Goal: Task Accomplishment & Management: Manage account settings

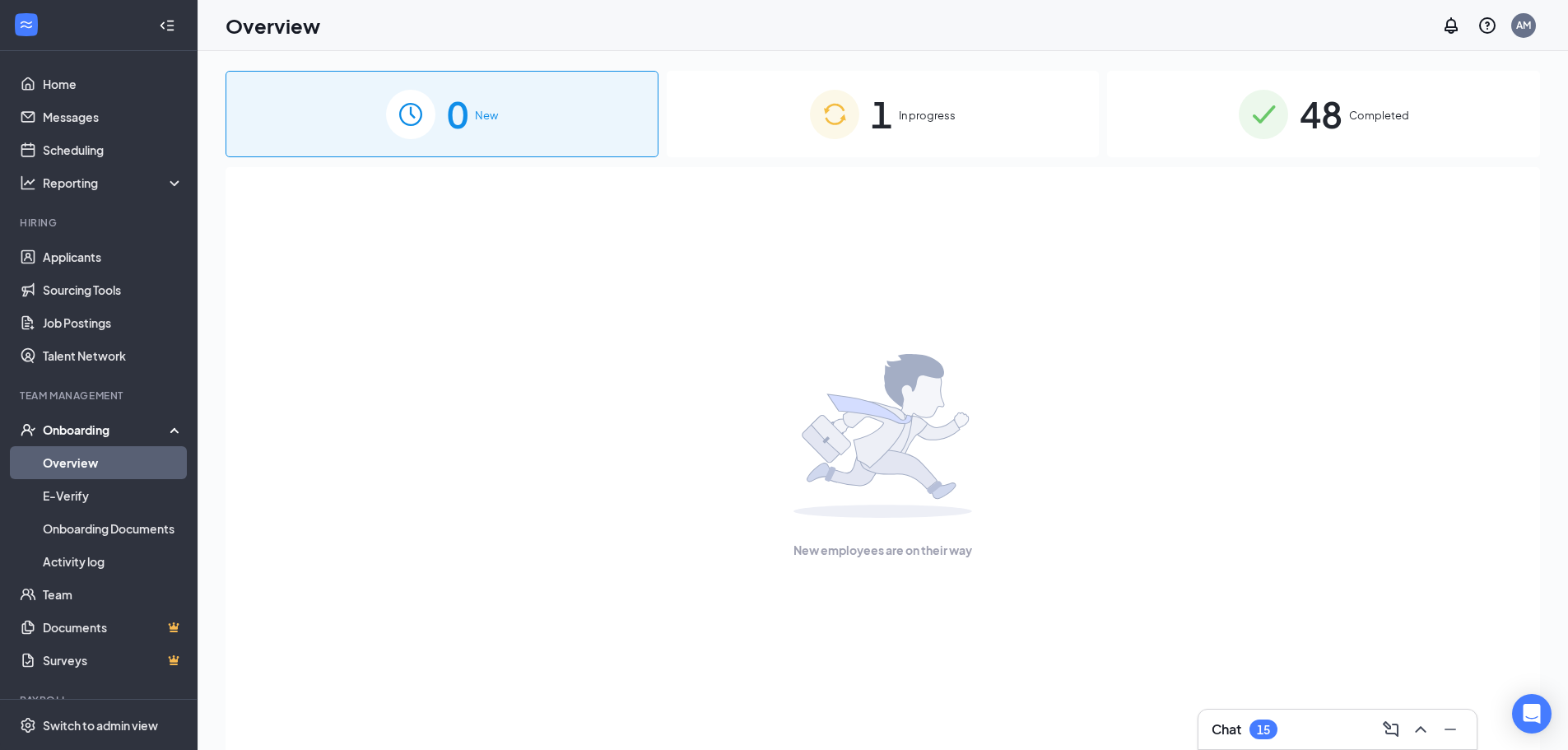
drag, startPoint x: 953, startPoint y: 104, endPoint x: 898, endPoint y: 122, distance: 57.9
click at [948, 110] on div "1 In progress" at bounding box center [883, 114] width 433 height 86
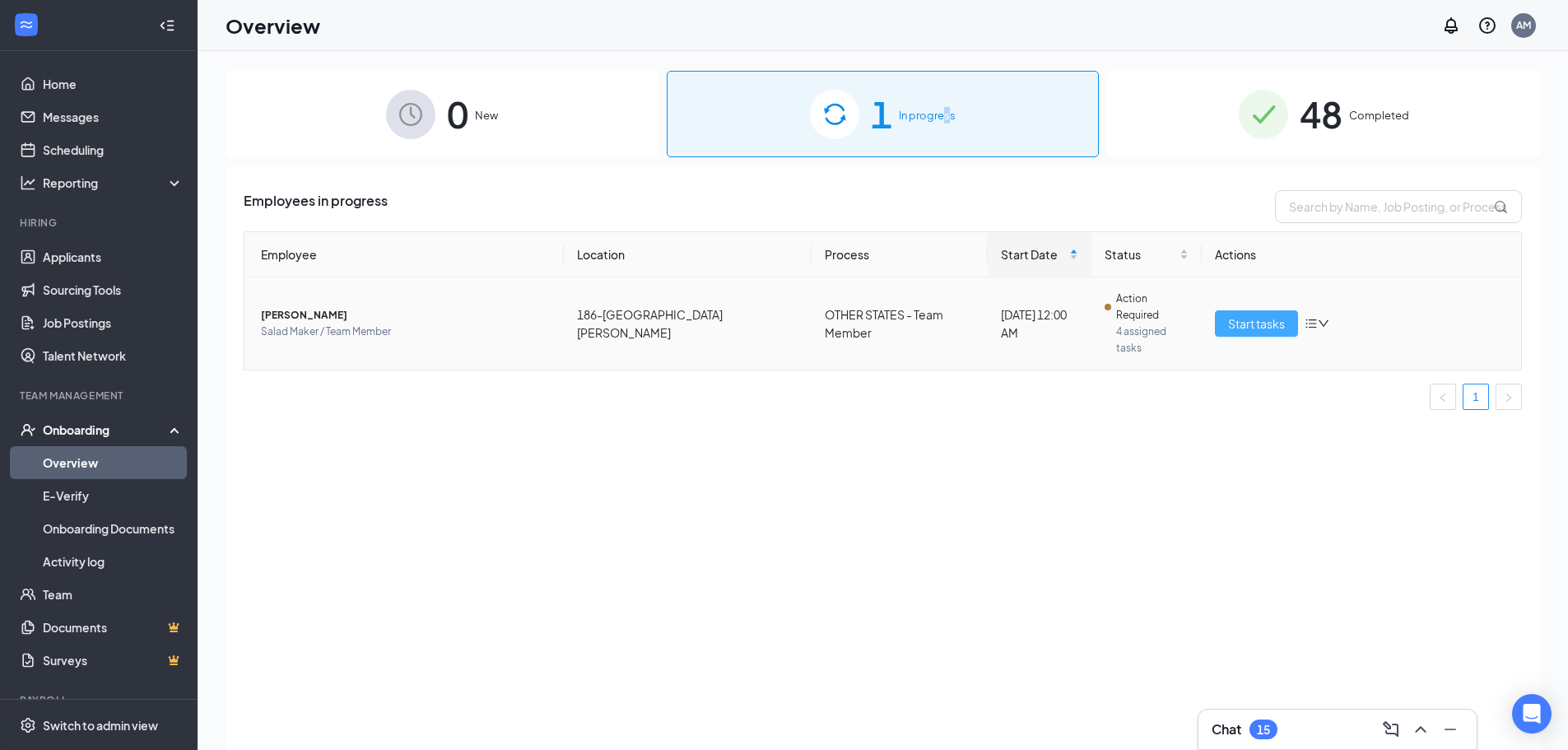
click at [1234, 315] on span "Start tasks" at bounding box center [1255, 324] width 56 height 18
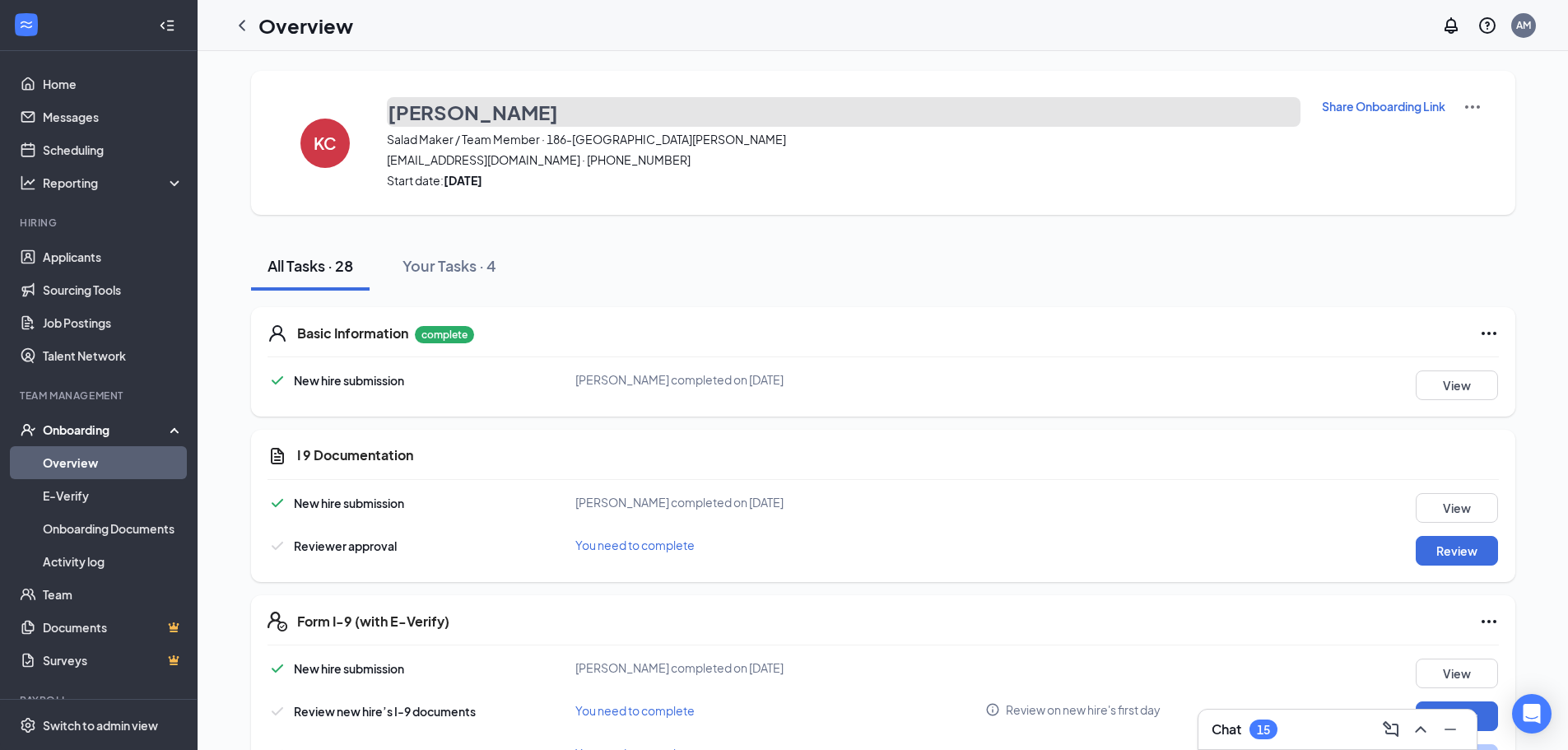
click at [1280, 100] on button "[PERSON_NAME]" at bounding box center [843, 112] width 913 height 30
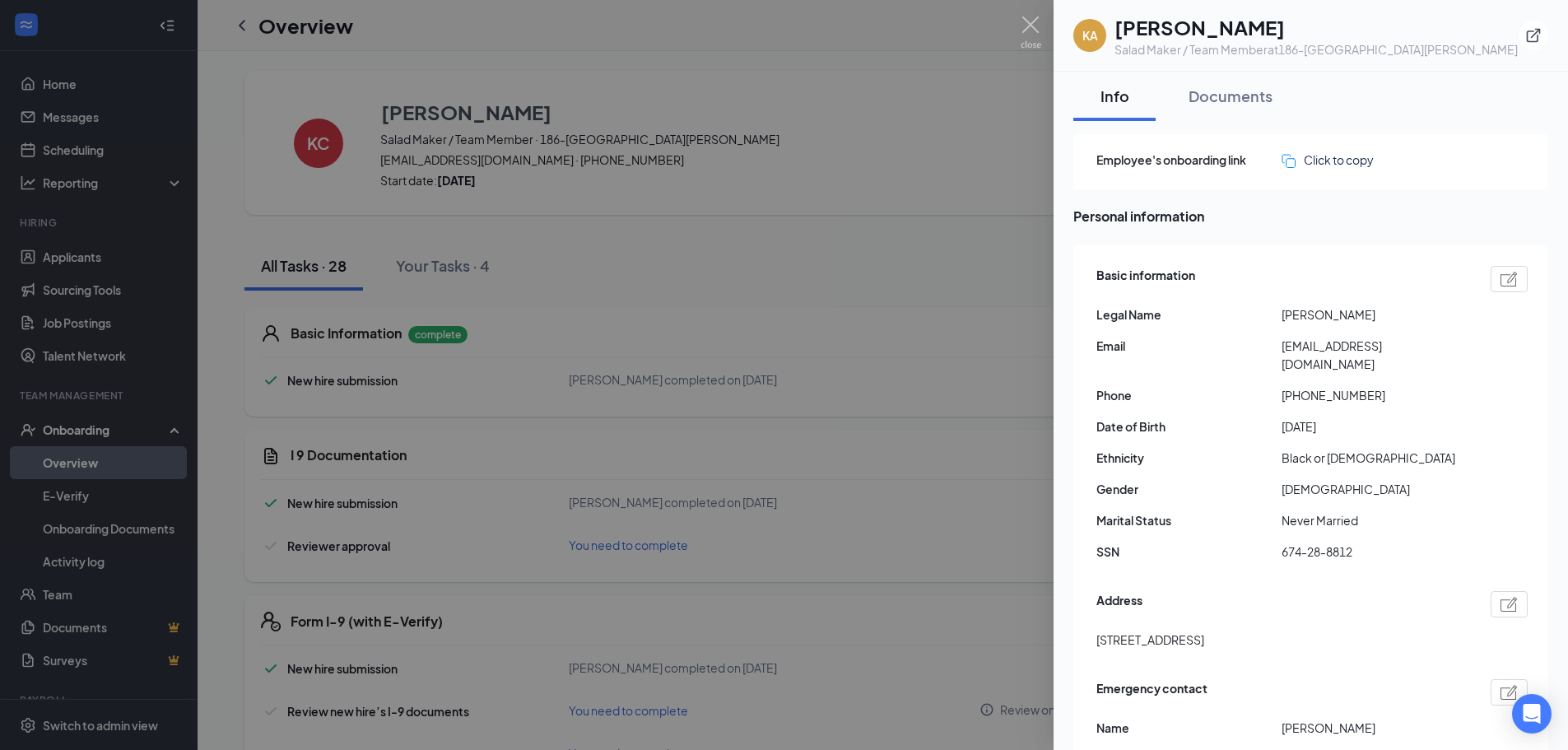
click at [1016, 162] on div at bounding box center [784, 375] width 1568 height 750
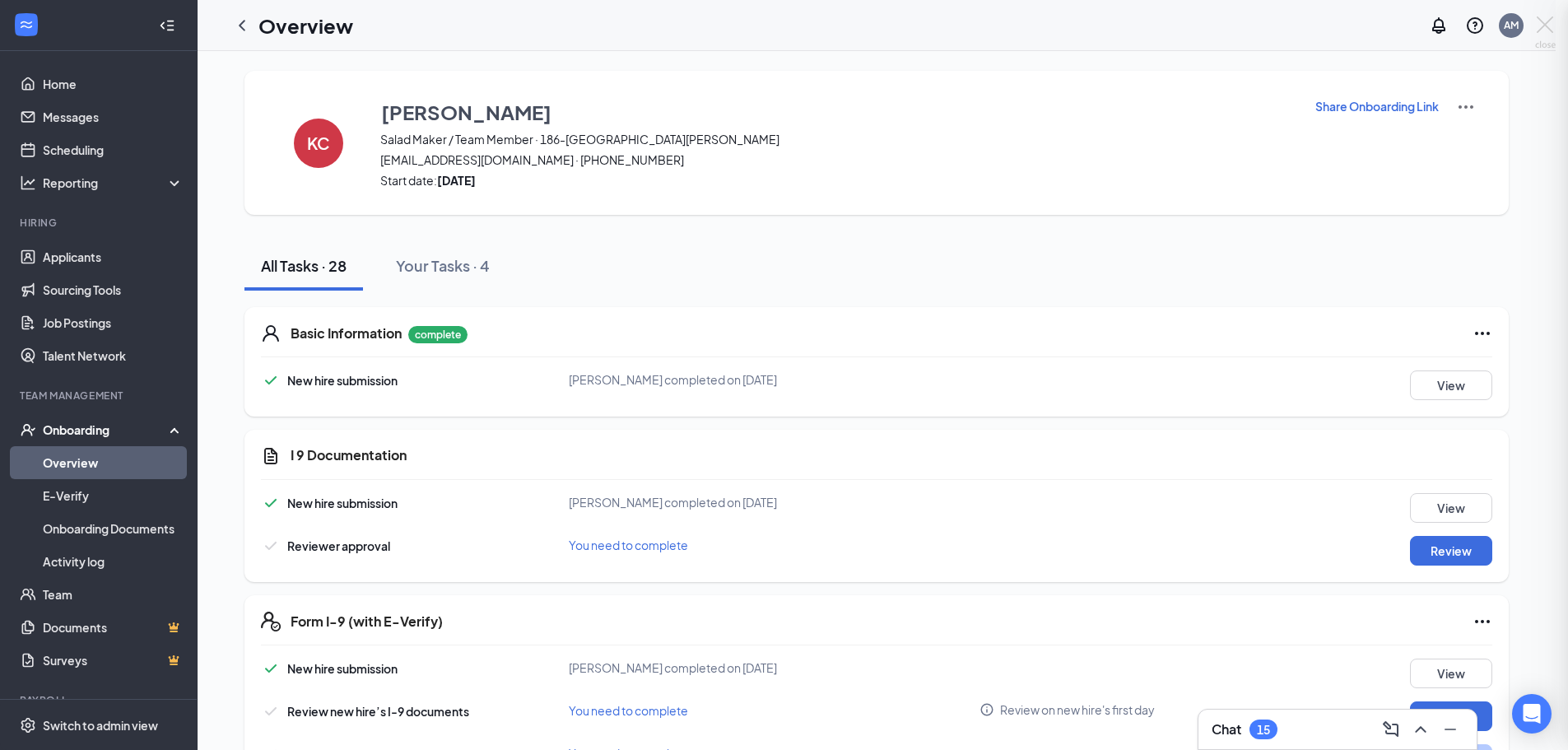
click at [1016, 162] on div at bounding box center [784, 375] width 1568 height 750
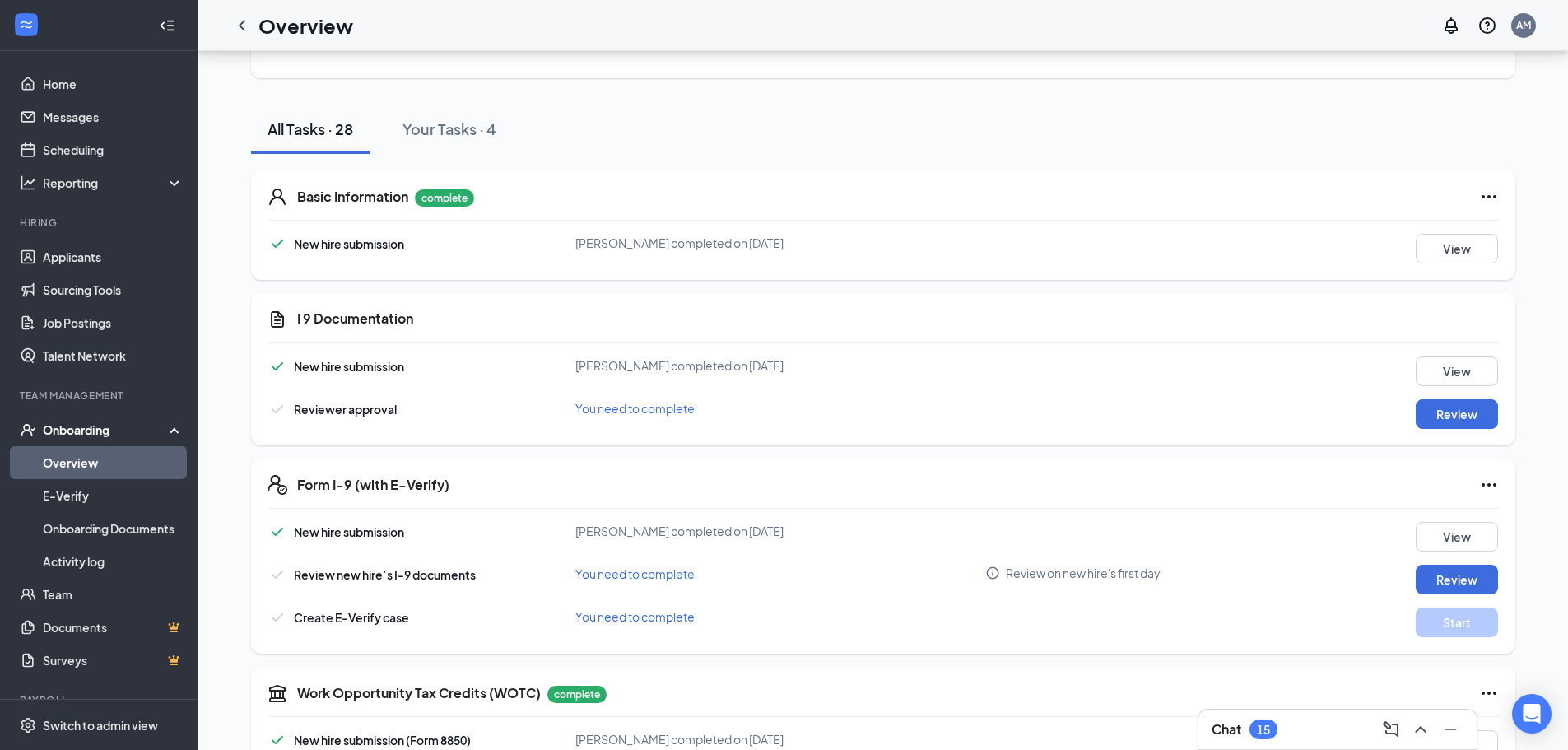
scroll to position [164, 0]
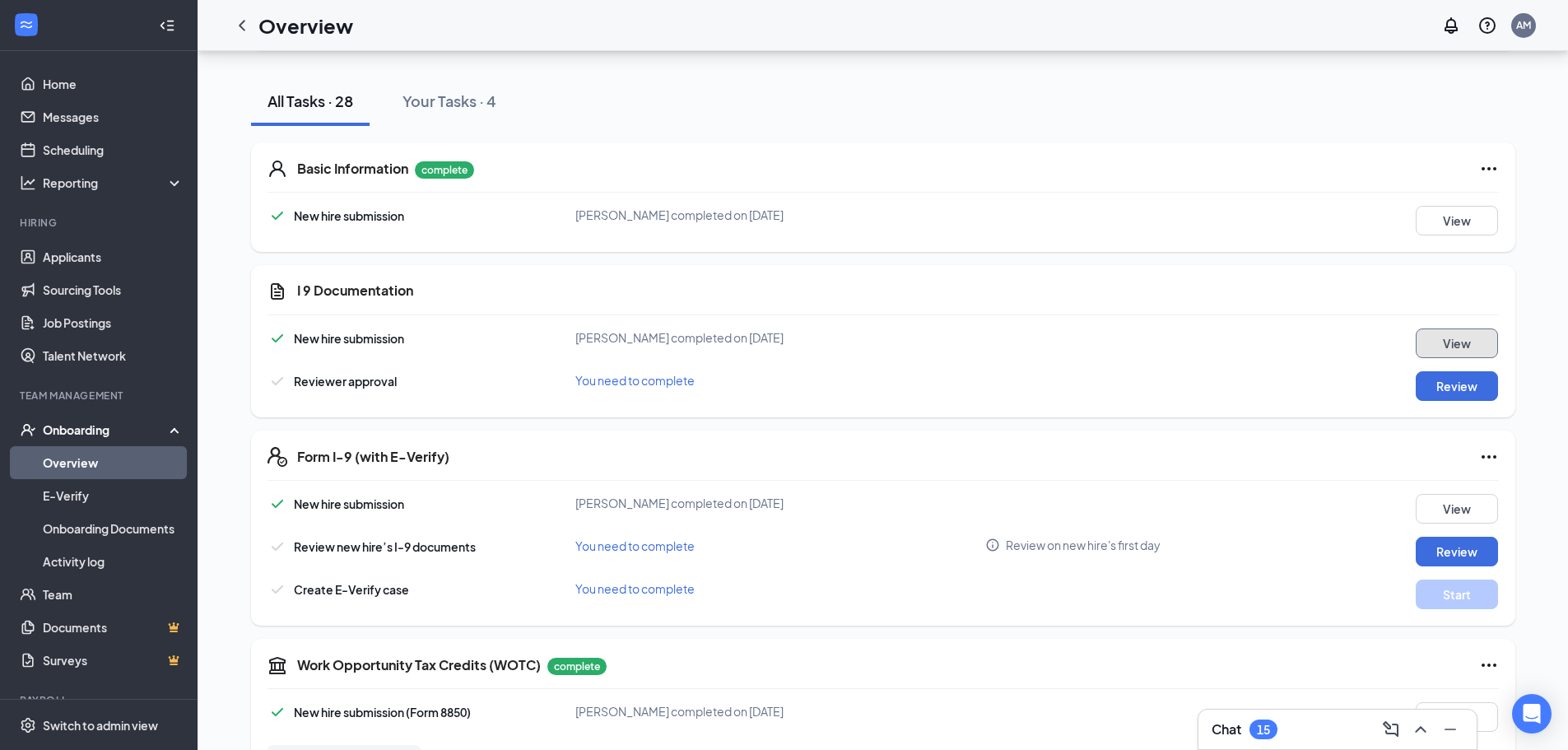
click at [1456, 336] on button "View" at bounding box center [1456, 343] width 82 height 30
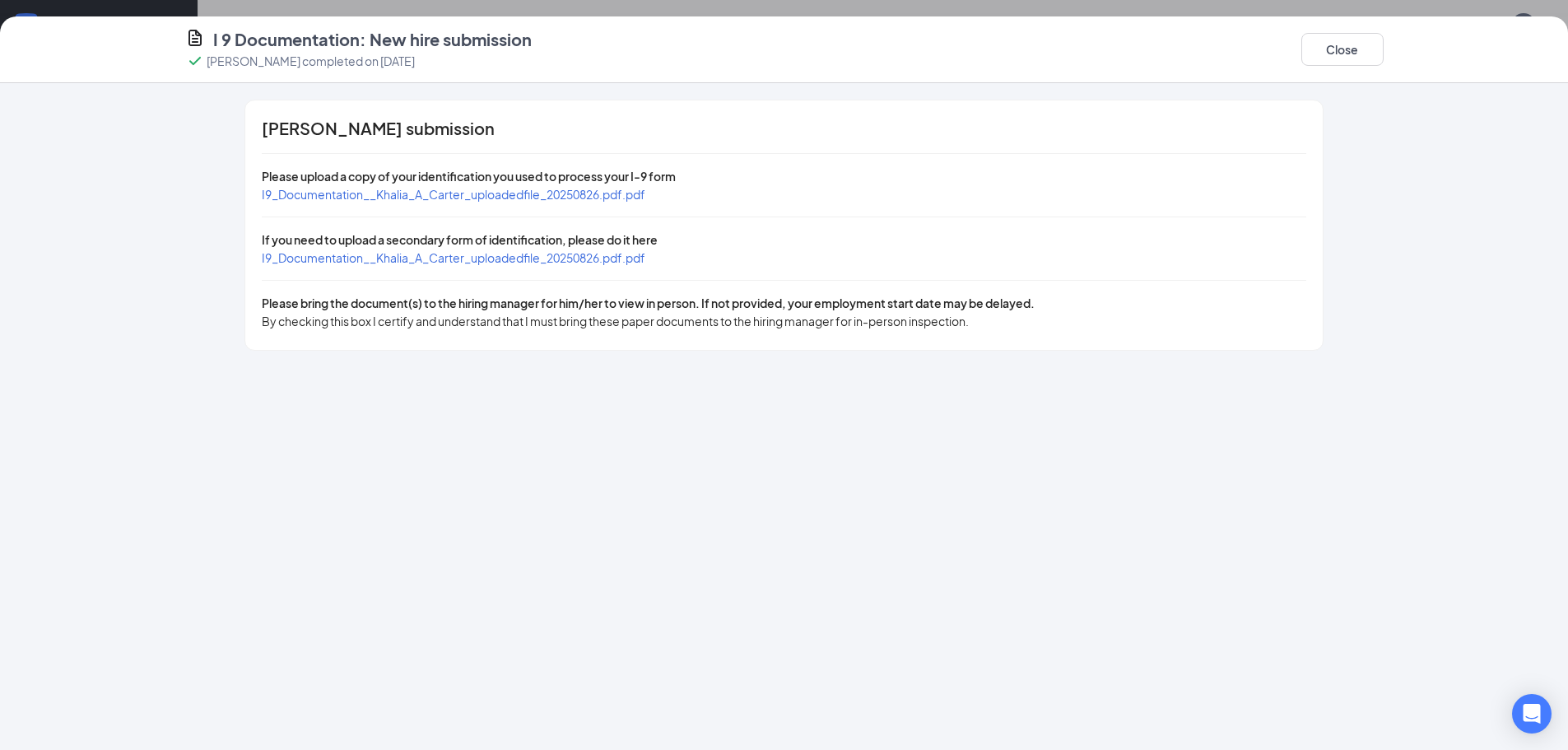
click at [538, 196] on span "I9_Documentation__Khalia_A_Carter_uploadedfile_20250826.pdf.pdf" at bounding box center [454, 194] width 384 height 15
click at [526, 252] on span "I9_Documentation__Khalia_A_Carter_uploadedfile_20250826.pdf.pdf" at bounding box center [454, 257] width 384 height 15
click at [1305, 47] on button "Close" at bounding box center [1341, 48] width 82 height 33
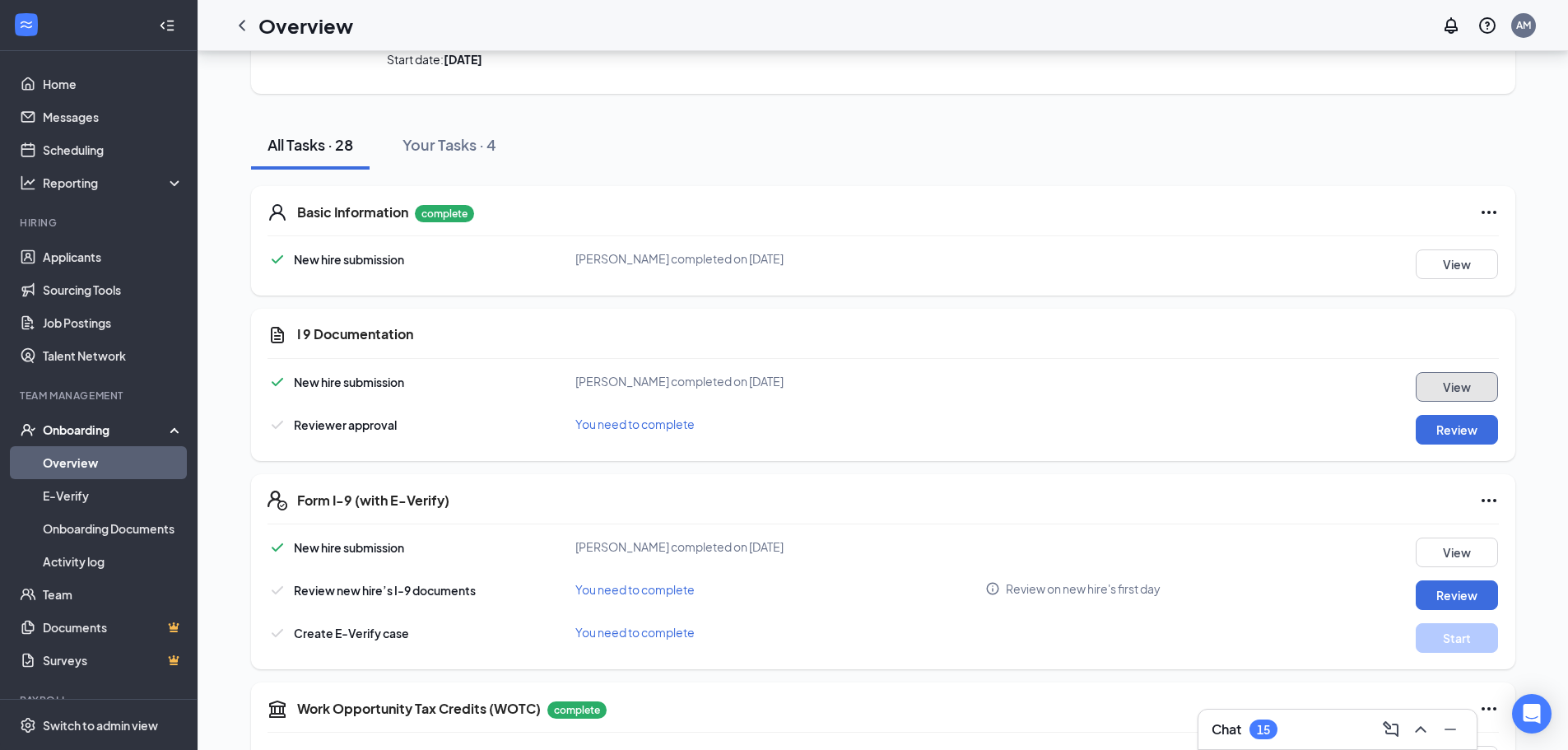
scroll to position [82, 0]
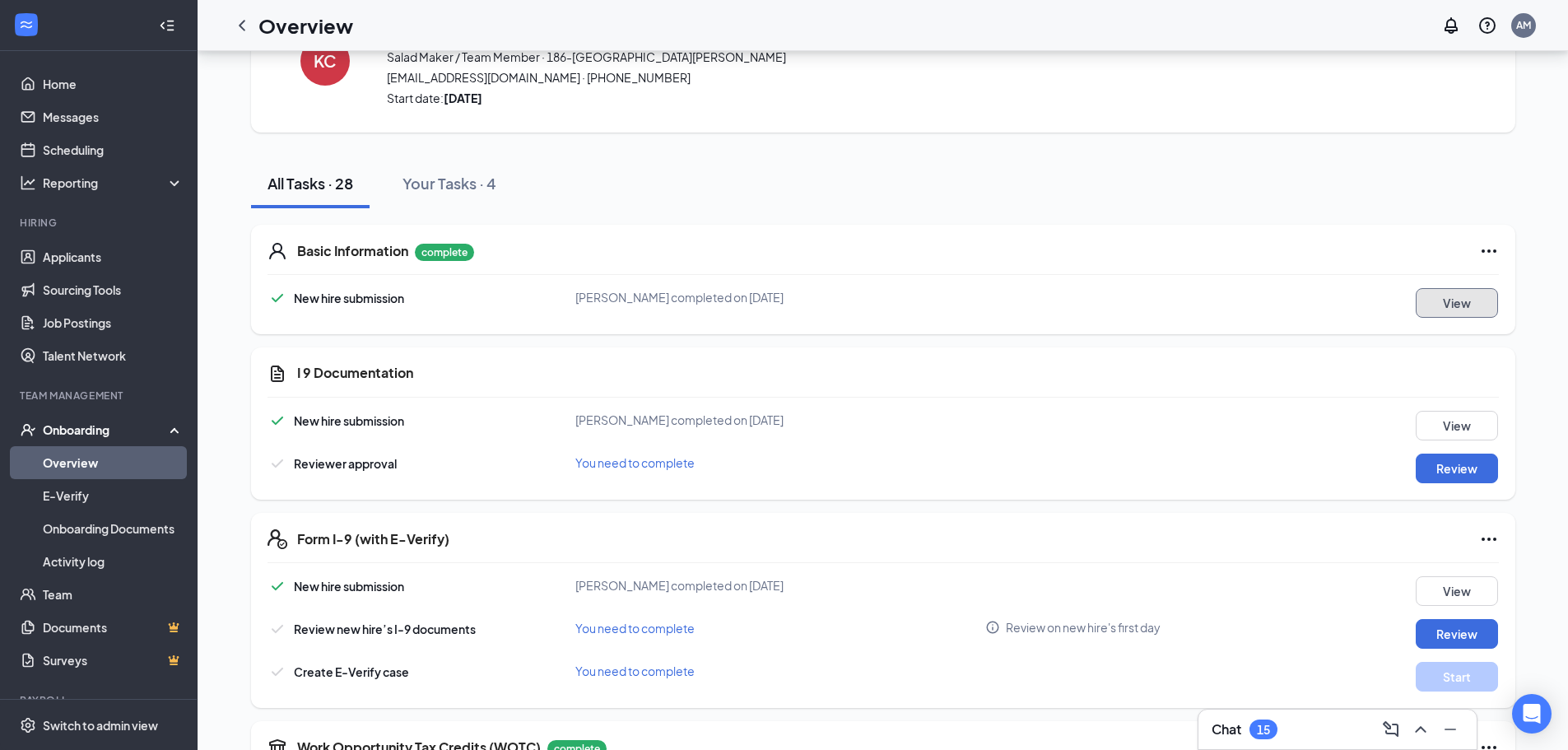
click at [1467, 310] on button "View" at bounding box center [1456, 303] width 82 height 30
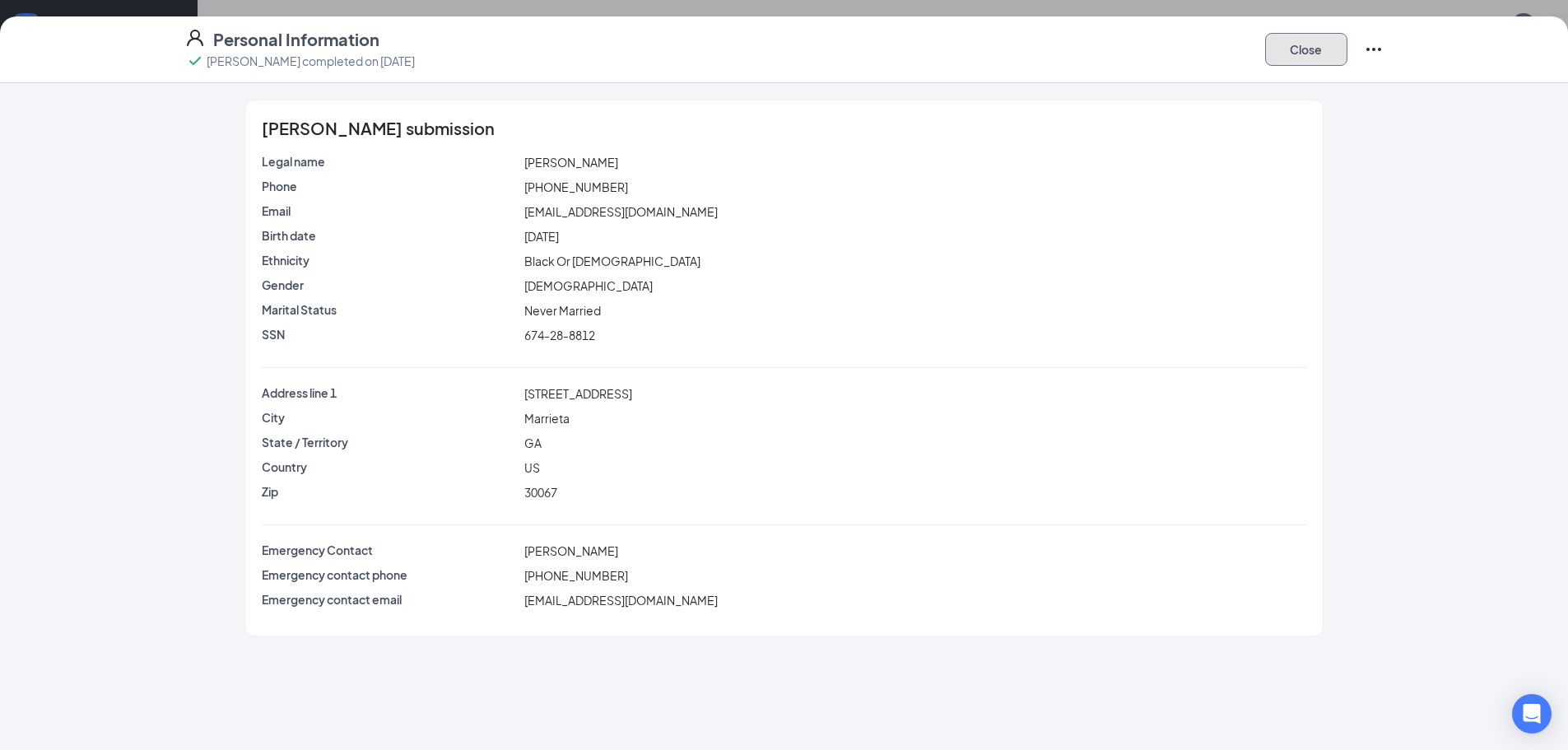
click at [1288, 59] on button "Close" at bounding box center [1306, 48] width 82 height 33
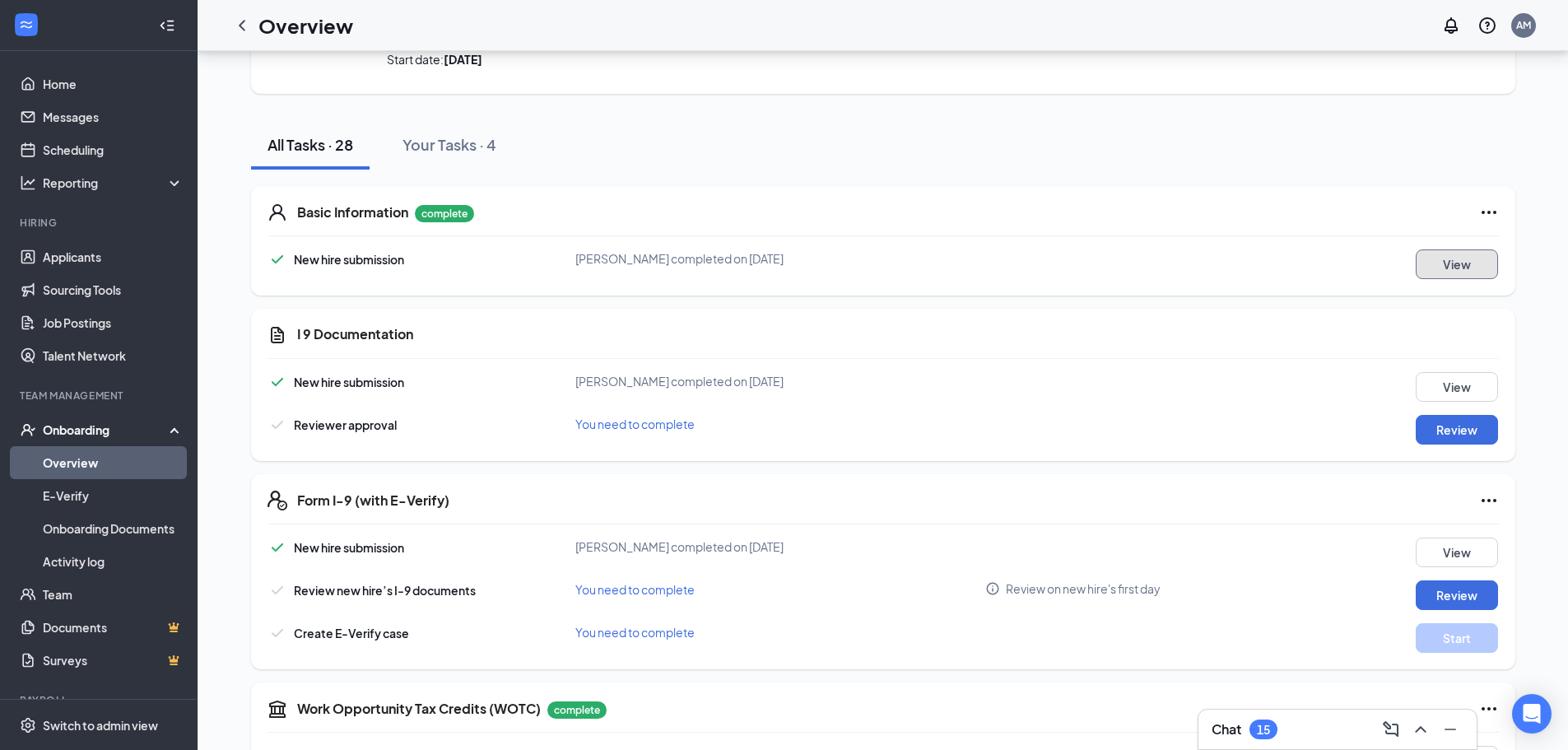
scroll to position [0, 0]
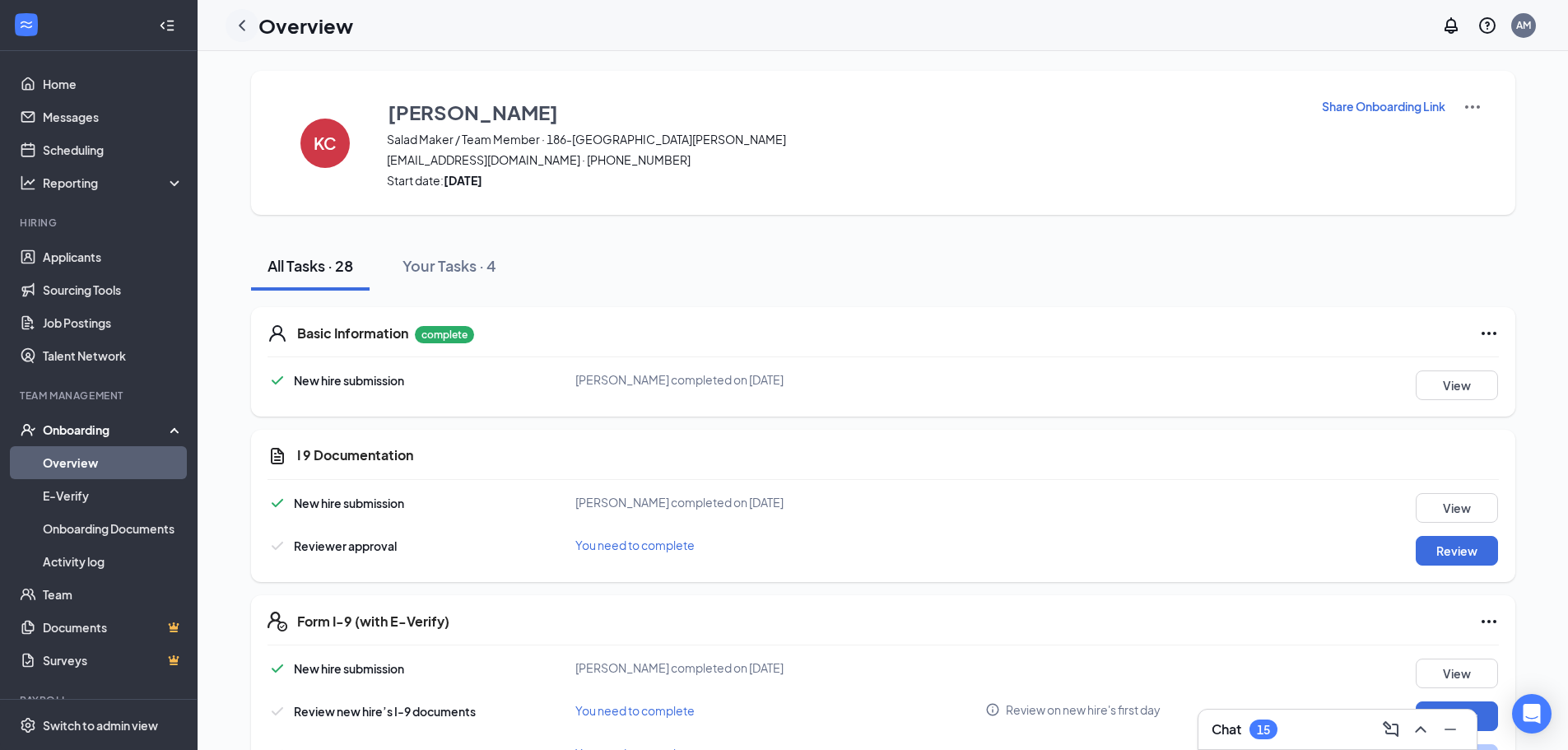
click at [238, 30] on icon "ChevronLeft" at bounding box center [242, 26] width 20 height 20
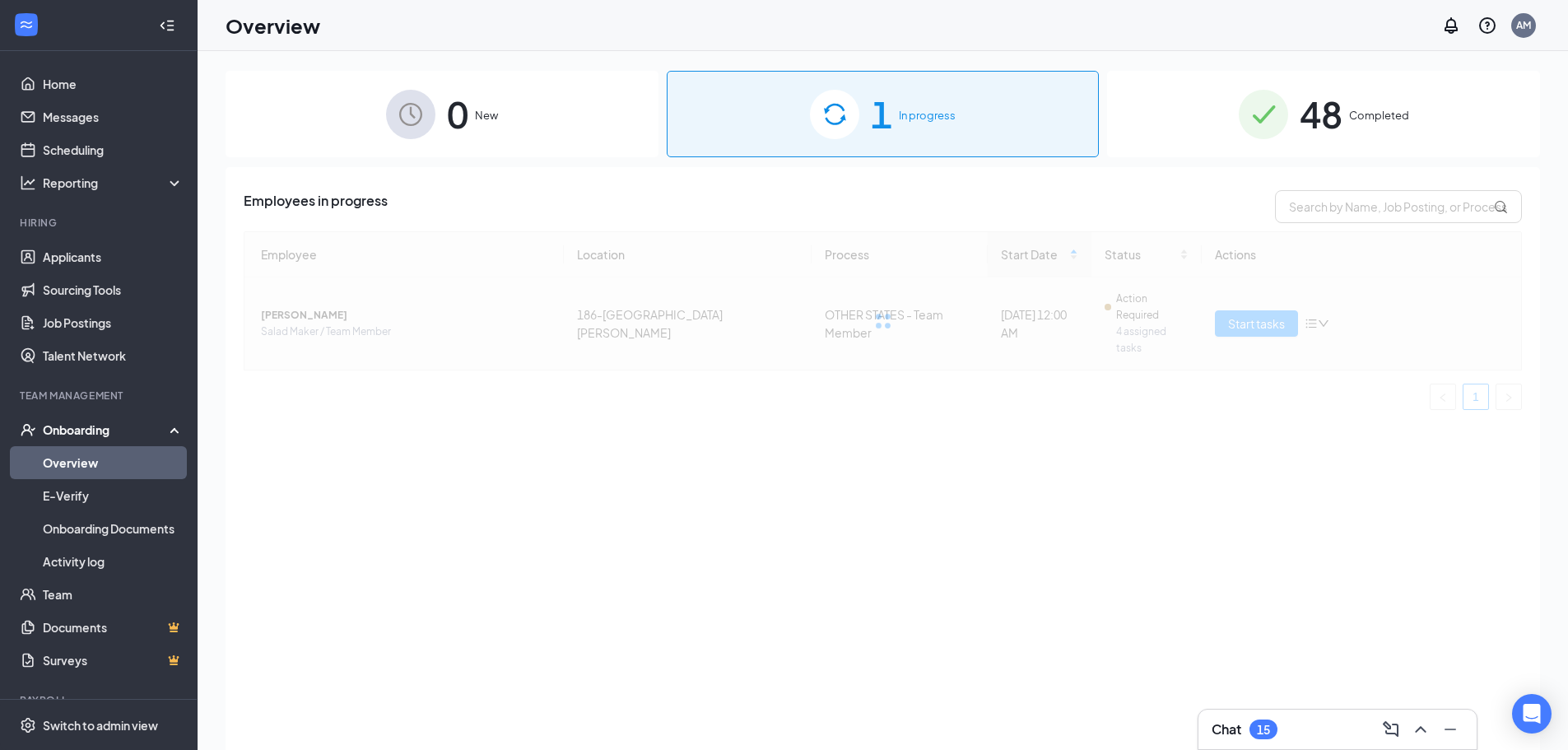
click at [1321, 311] on div at bounding box center [882, 321] width 1278 height 179
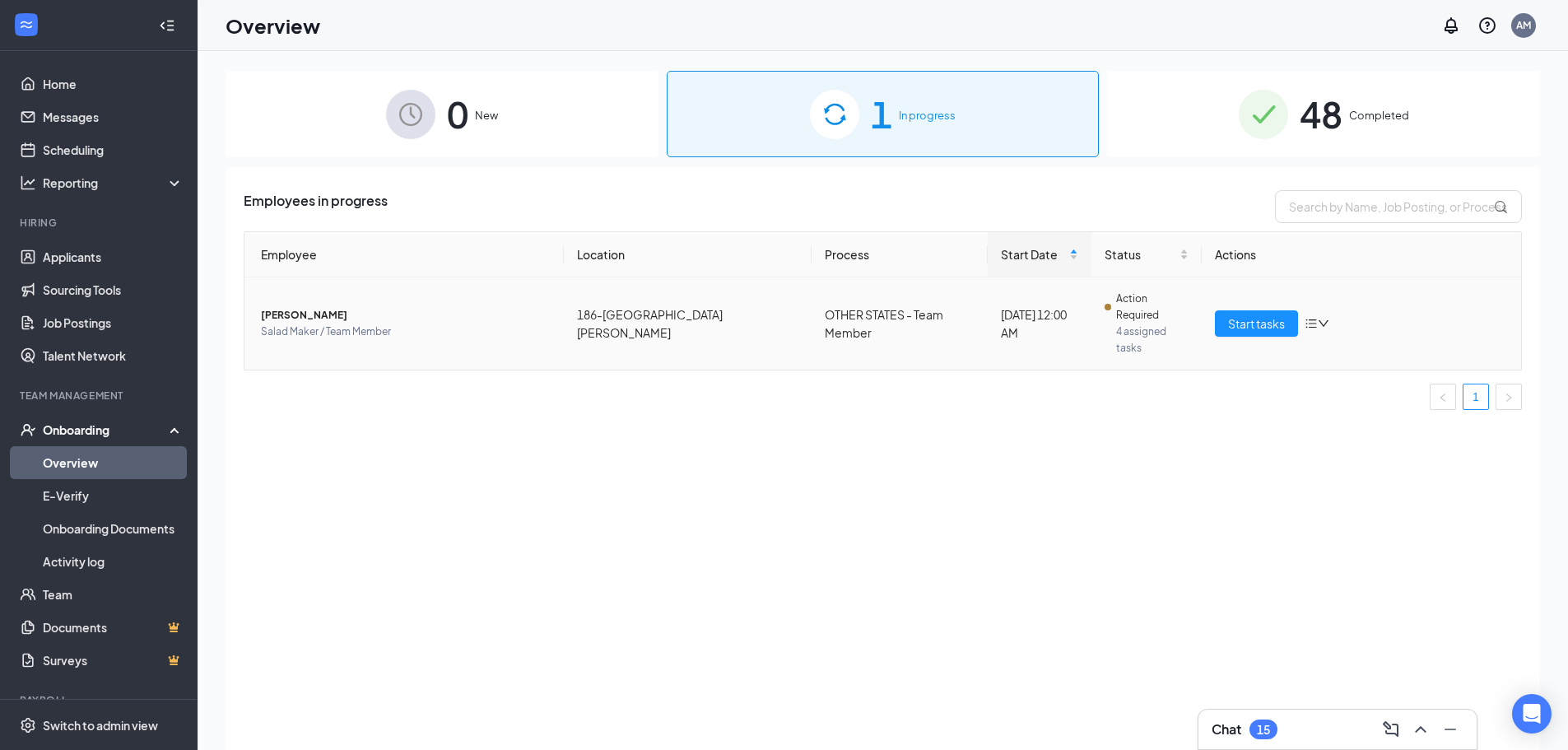
click at [1321, 321] on icon "down" at bounding box center [1324, 324] width 10 height 7
click at [1264, 447] on div "Employees in progress Employee Location Process Start Date Status Actions [PERS…" at bounding box center [882, 479] width 1315 height 624
click at [1279, 315] on span "Start tasks" at bounding box center [1255, 324] width 56 height 18
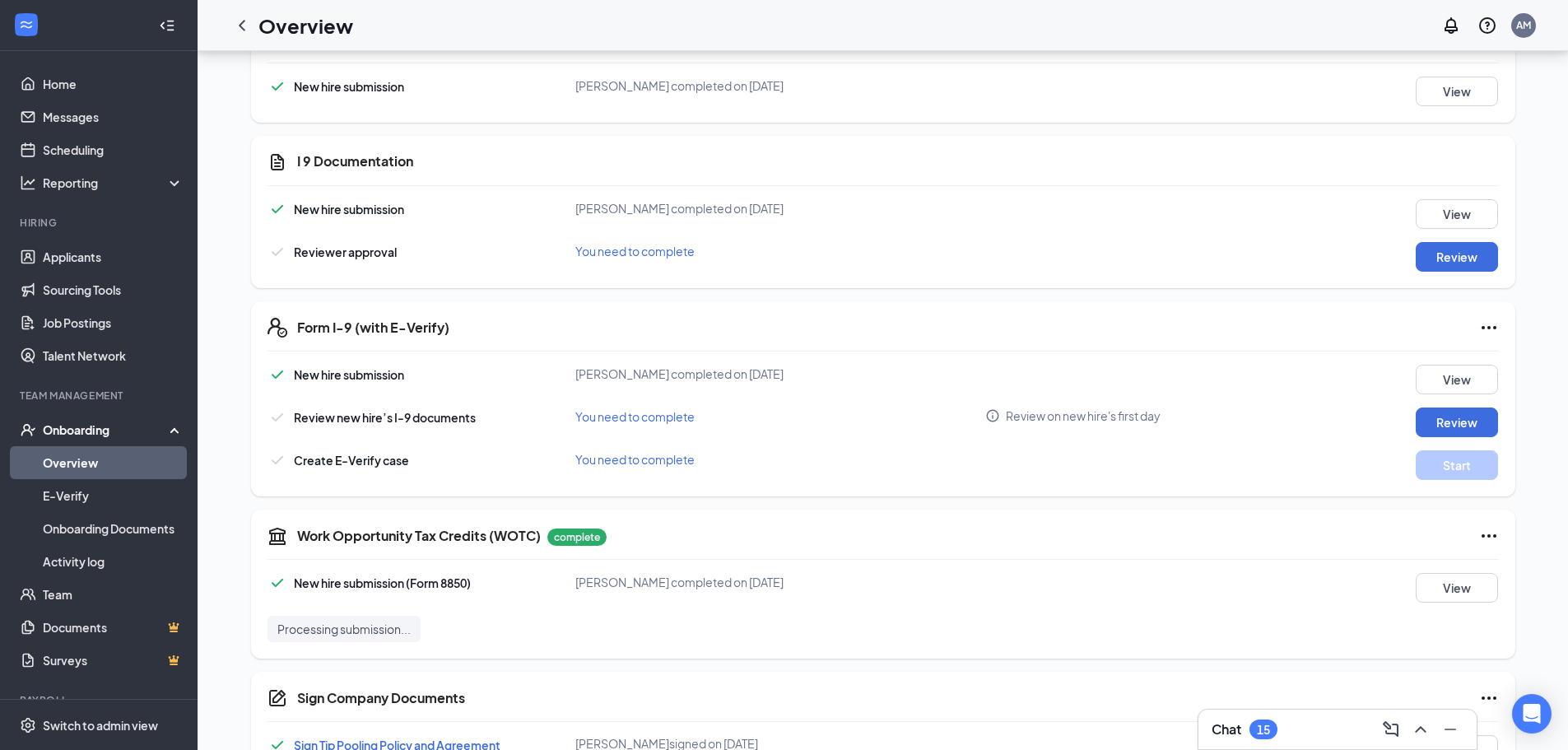
scroll to position [329, 0]
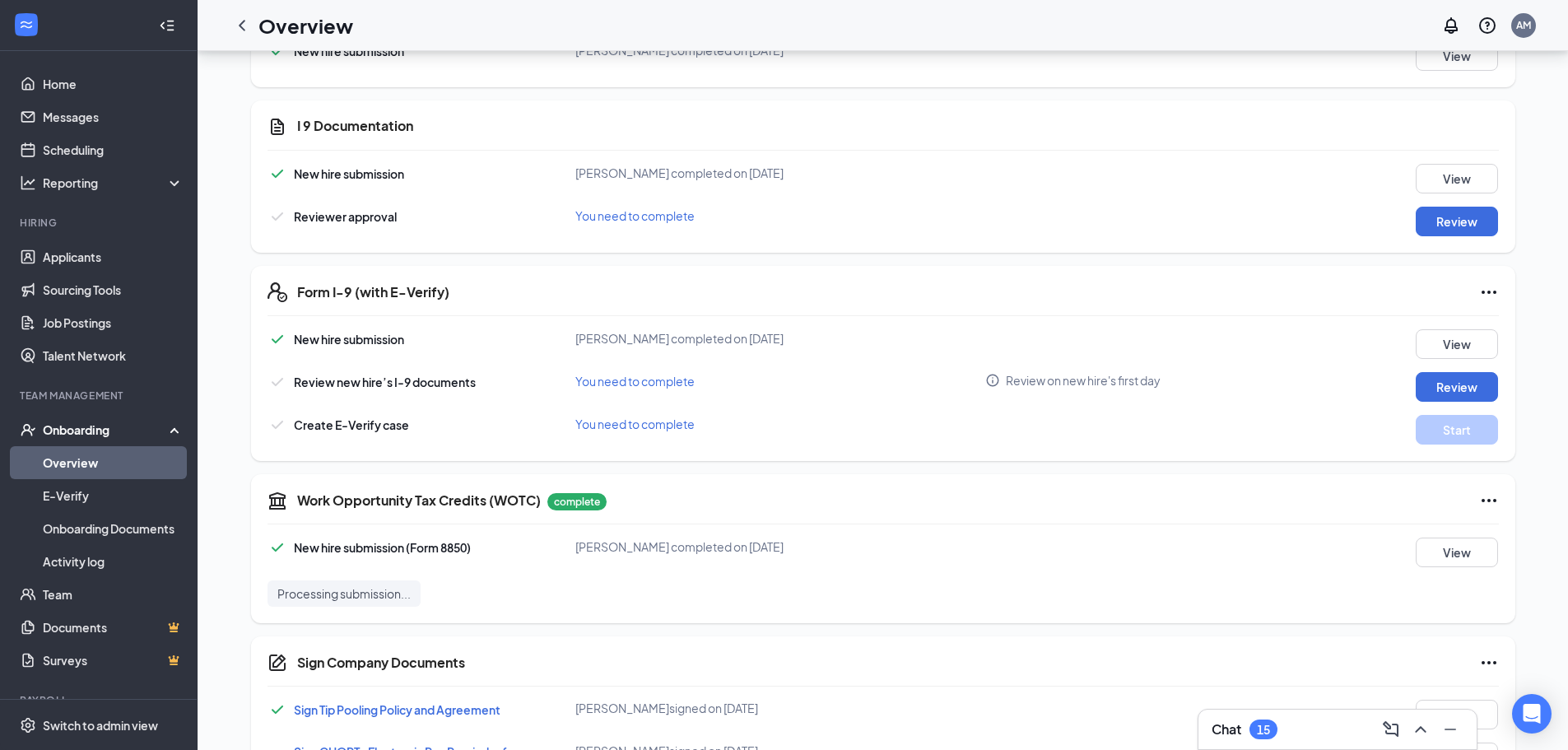
click at [1486, 296] on icon "Ellipses" at bounding box center [1489, 292] width 20 height 20
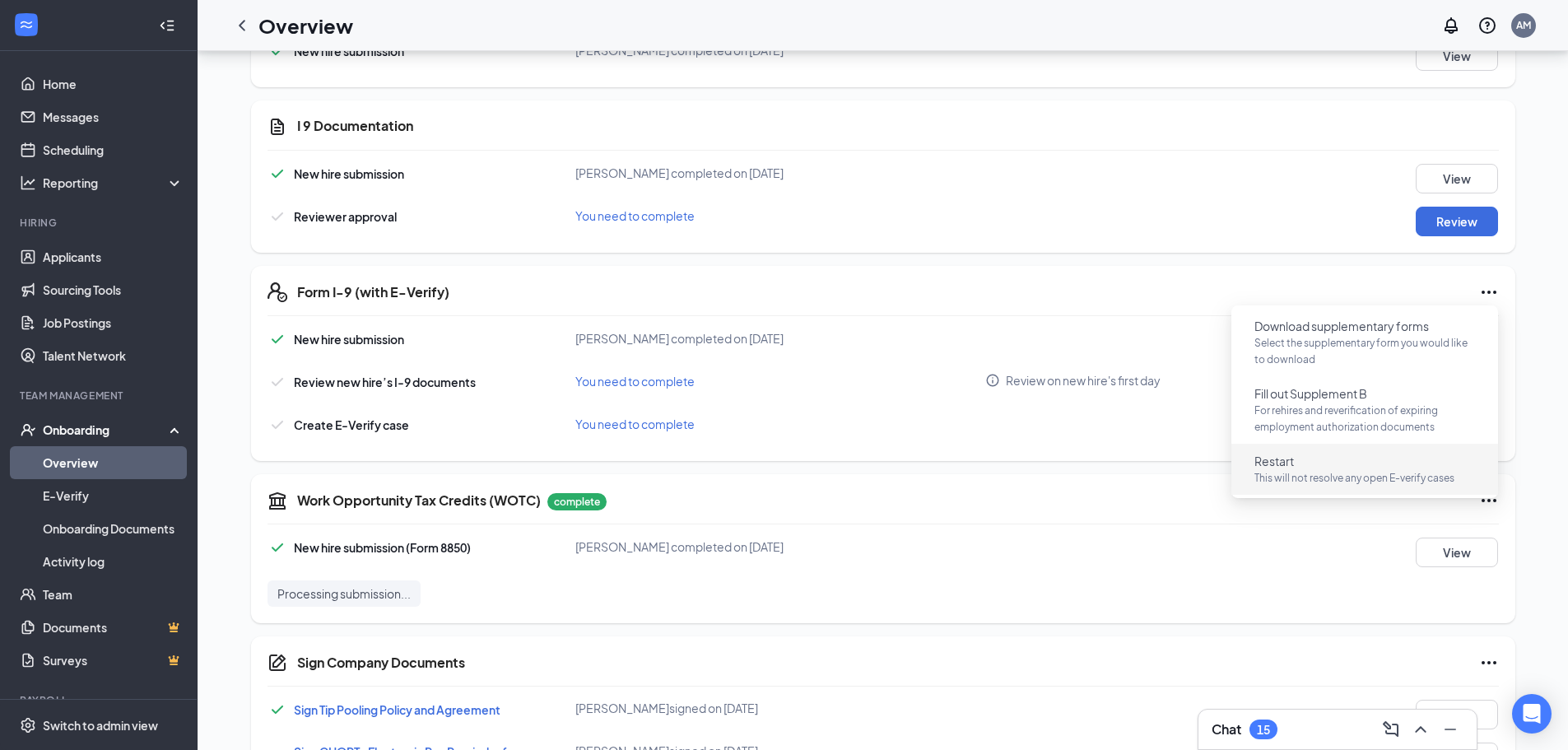
click at [1325, 478] on p "This will not resolve any open E-verify cases" at bounding box center [1364, 478] width 221 height 17
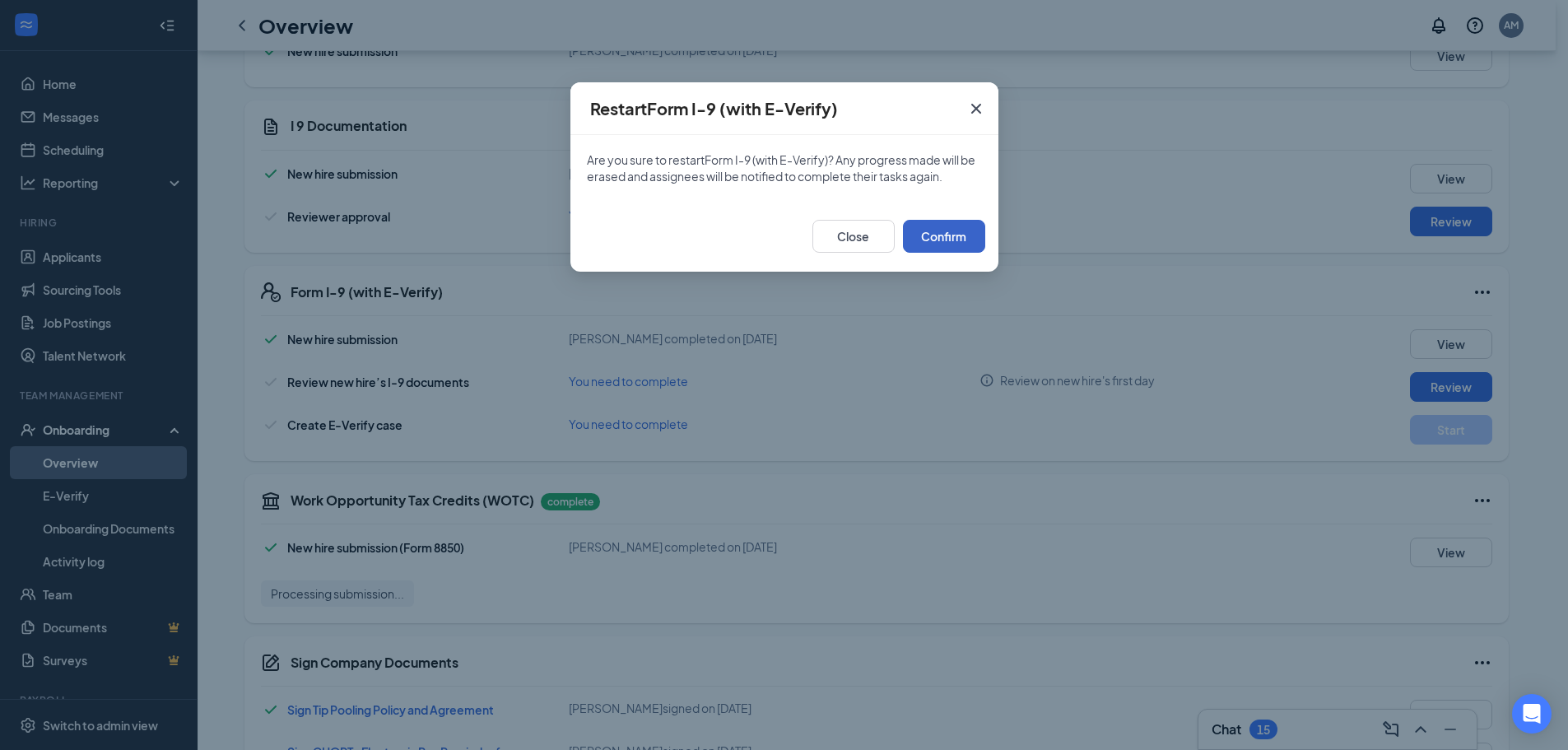
click at [944, 239] on button "Confirm" at bounding box center [944, 235] width 82 height 33
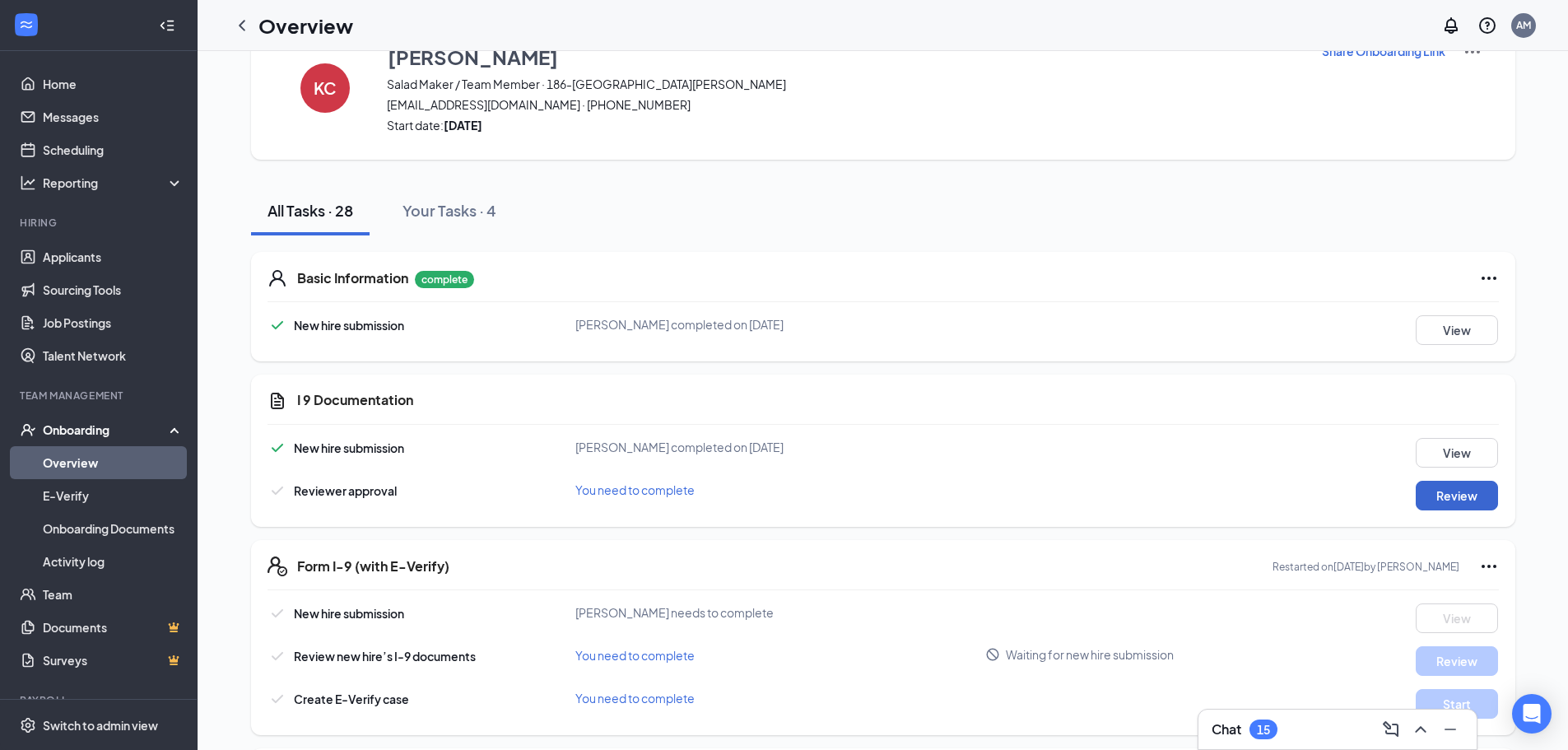
scroll to position [0, 0]
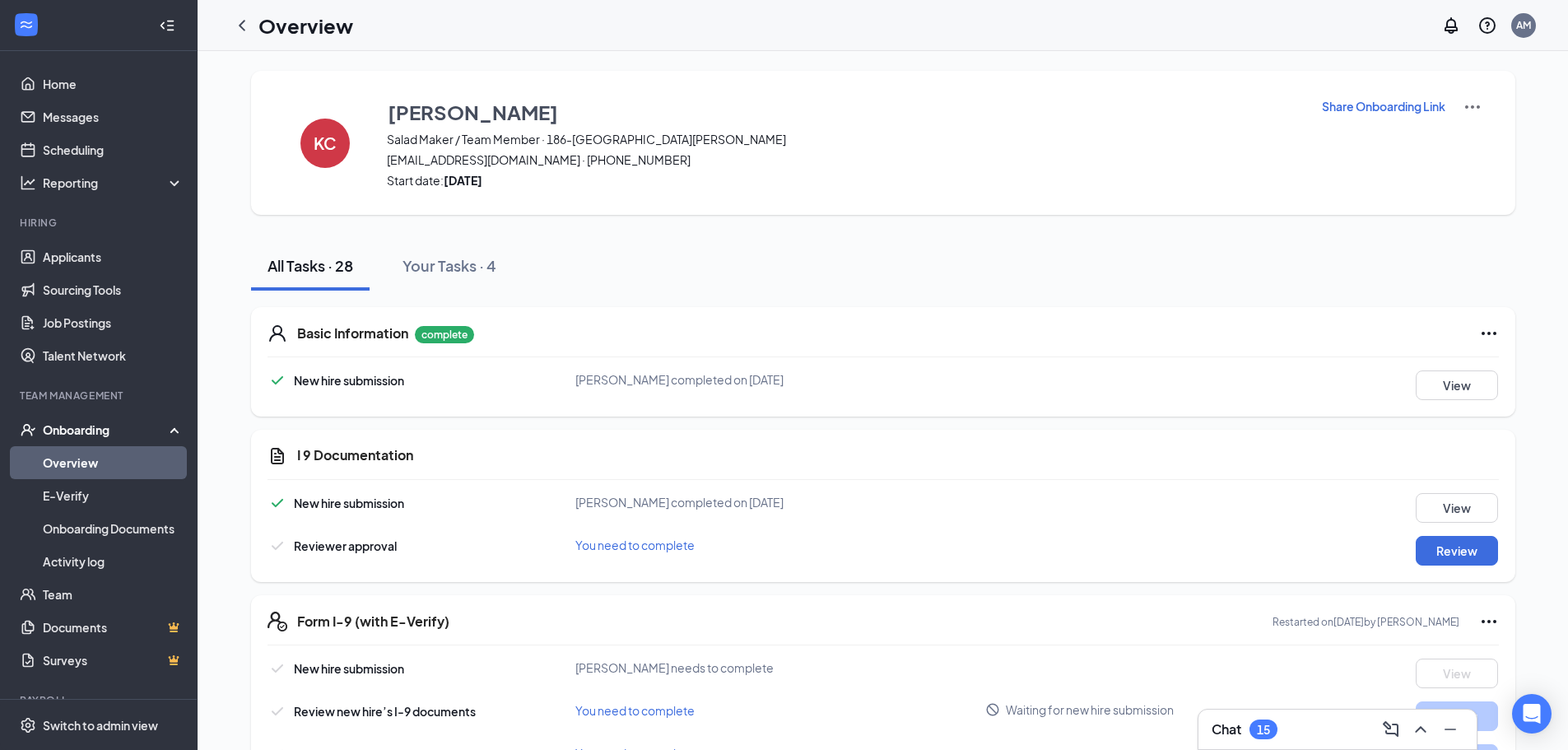
click at [1488, 342] on div "Basic Information complete New hire submission [PERSON_NAME] completed on [DATE…" at bounding box center [883, 361] width 1264 height 110
click at [1491, 335] on icon "Ellipses" at bounding box center [1489, 333] width 20 height 20
click at [1314, 384] on div "New hire submission [PERSON_NAME] completed on [DATE] View" at bounding box center [882, 385] width 1232 height 30
click at [1461, 380] on button "View" at bounding box center [1456, 385] width 82 height 30
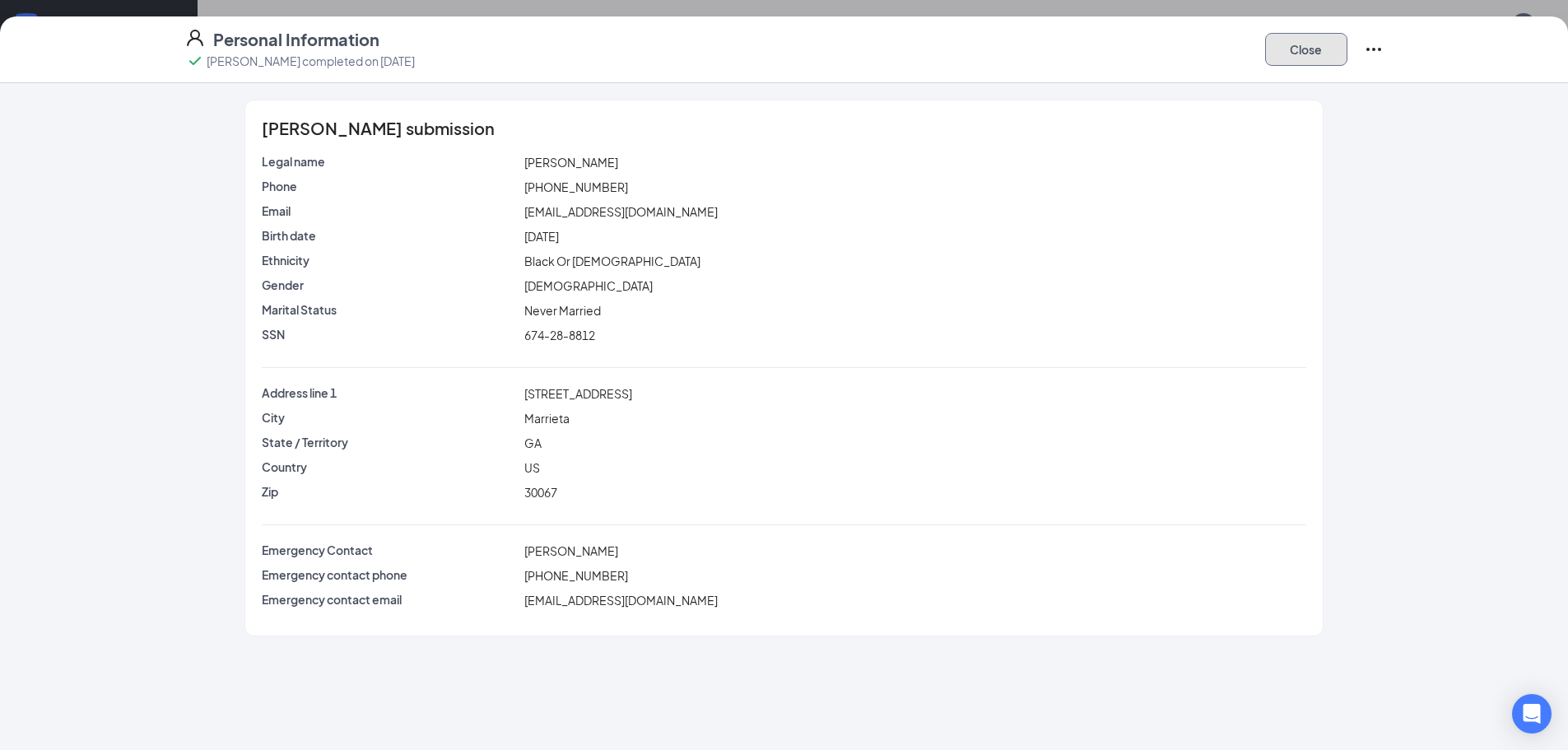
click at [1311, 56] on button "Close" at bounding box center [1306, 48] width 82 height 33
